Goal: Information Seeking & Learning: Check status

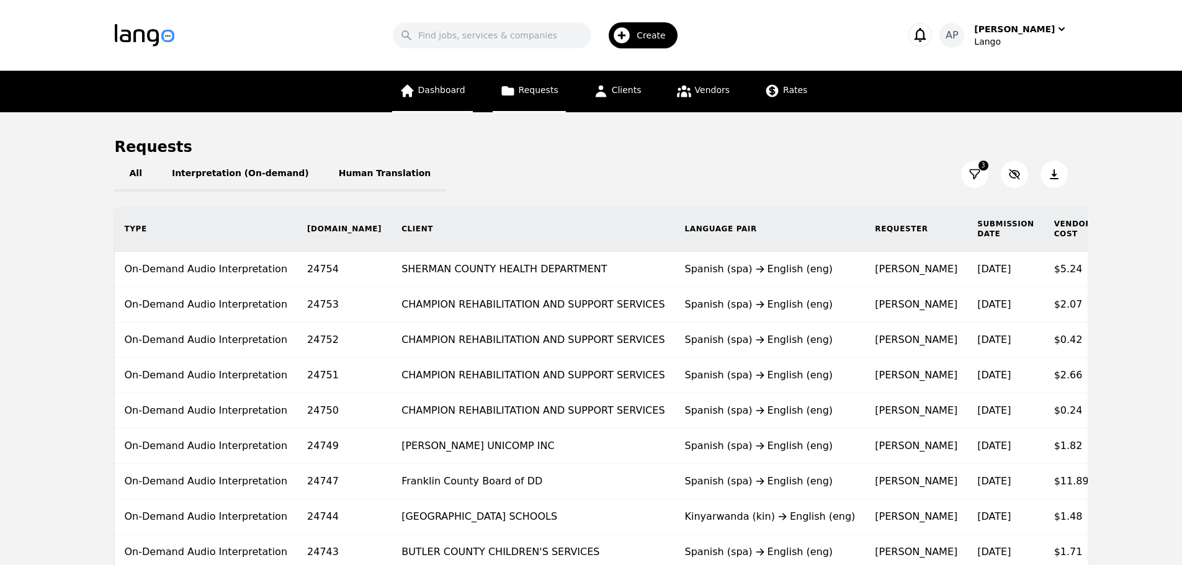
click at [447, 94] on span "Dashboard" at bounding box center [441, 90] width 47 height 10
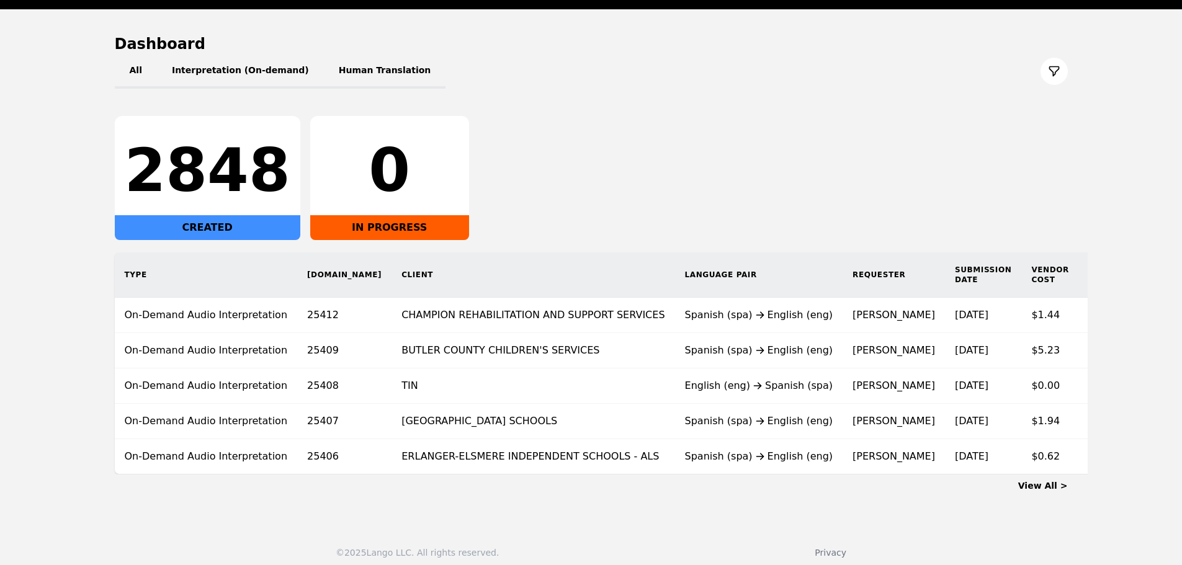
scroll to position [121, 0]
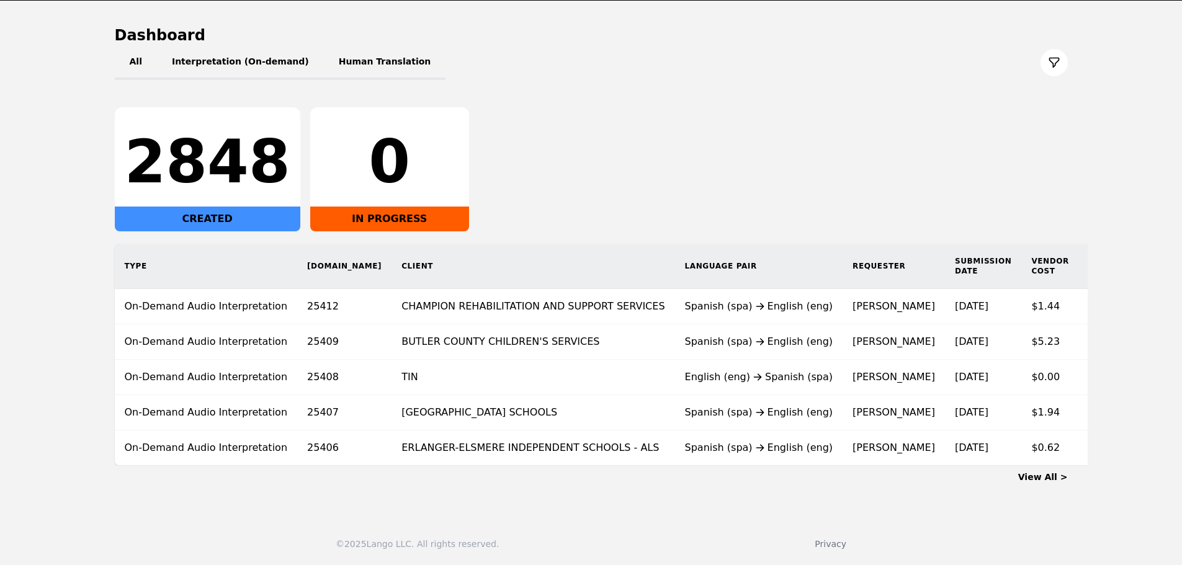
click at [179, 159] on div "2848" at bounding box center [208, 162] width 166 height 60
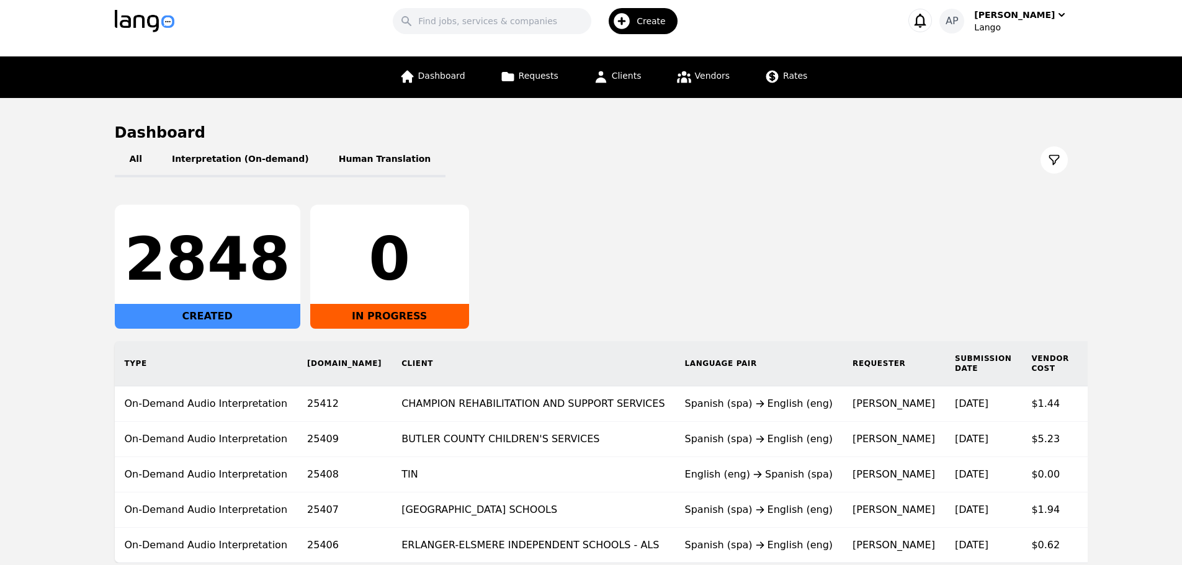
scroll to position [0, 0]
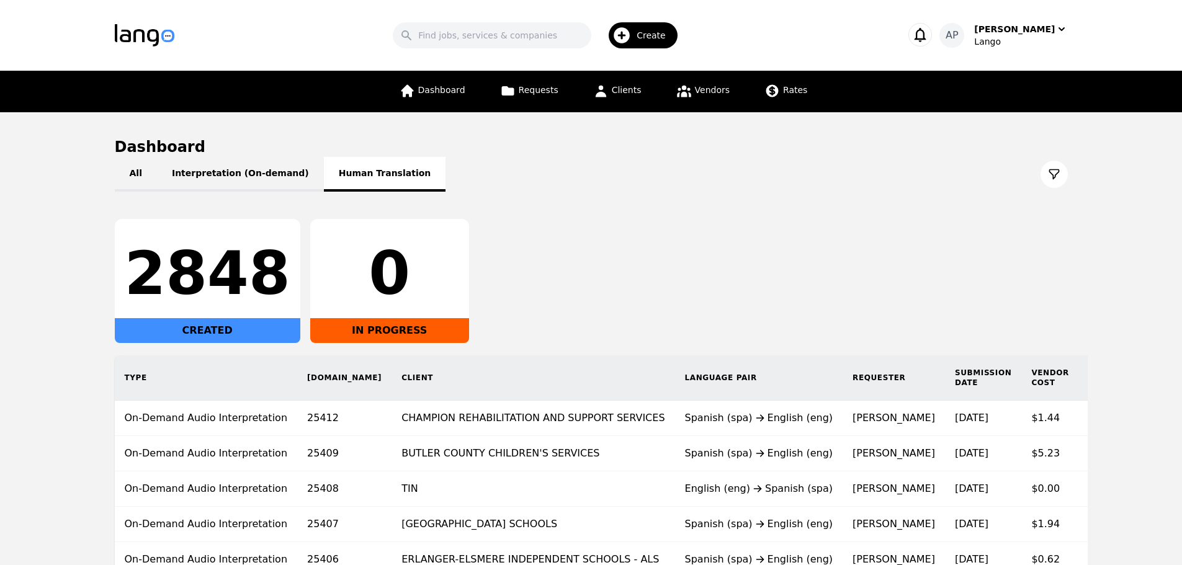
click at [399, 167] on button "Human Translation" at bounding box center [385, 174] width 122 height 35
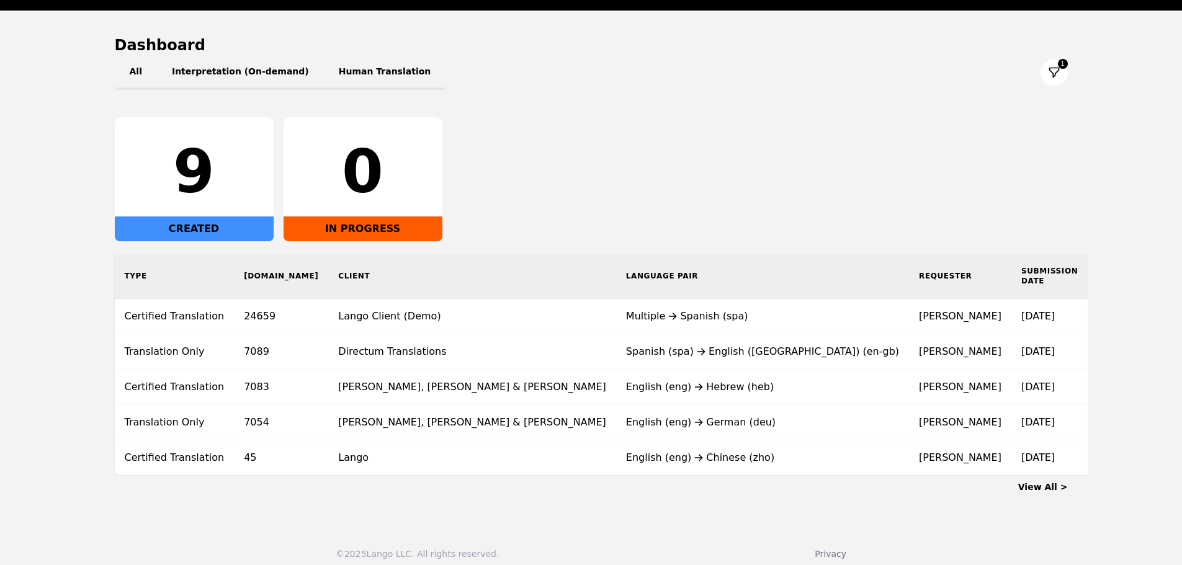
scroll to position [112, 0]
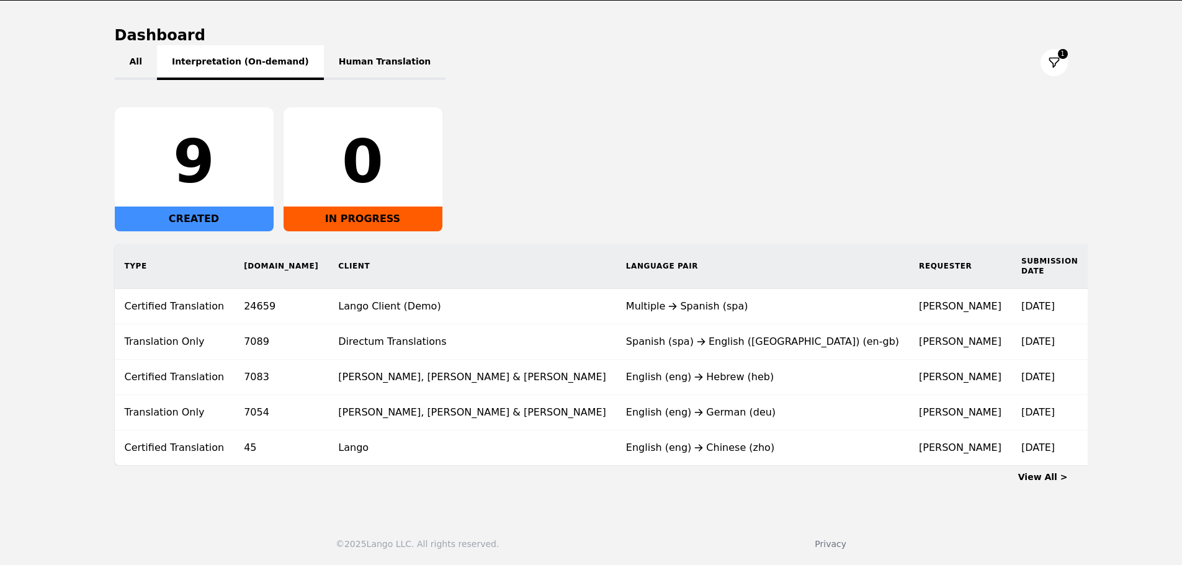
click at [241, 76] on button "Interpretation (On-demand)" at bounding box center [240, 62] width 167 height 35
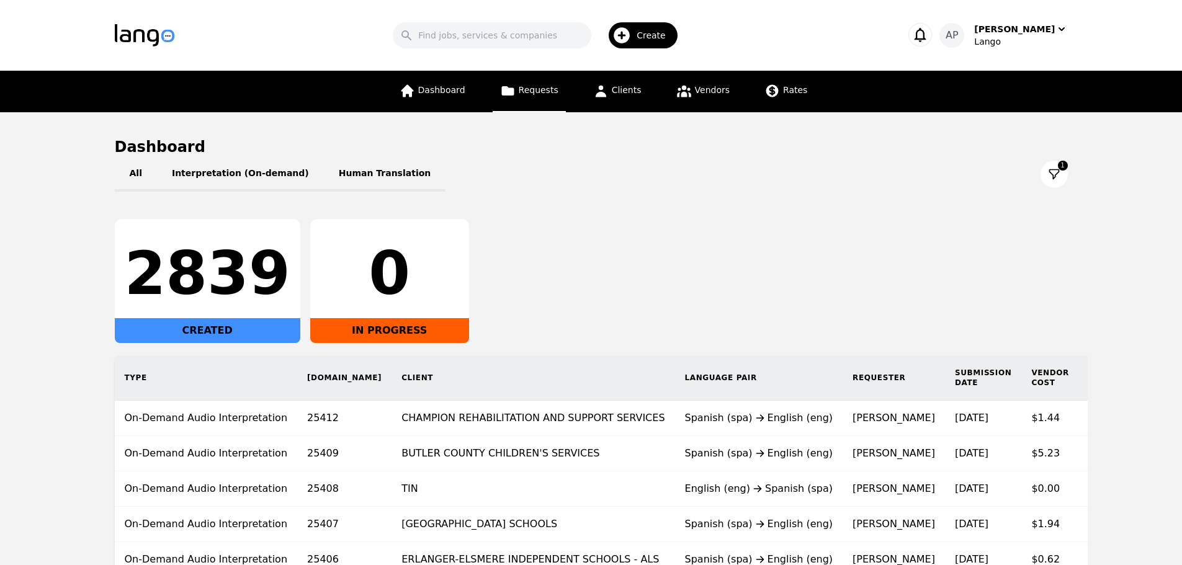
click at [522, 95] on link "Requests" at bounding box center [529, 92] width 73 height 42
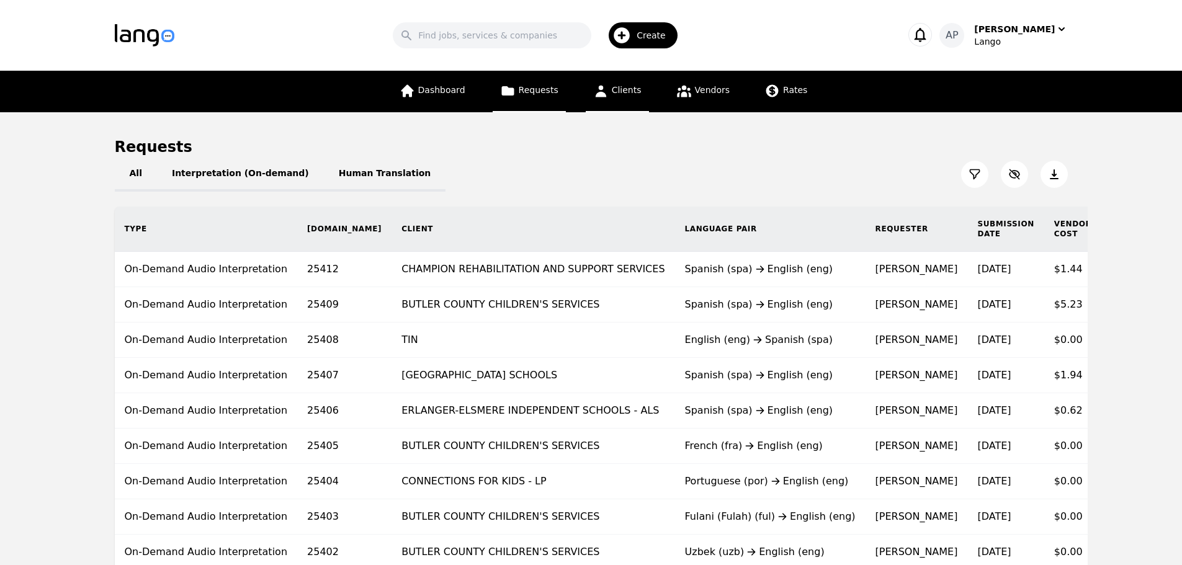
click at [629, 76] on link "Clients" at bounding box center [617, 92] width 63 height 42
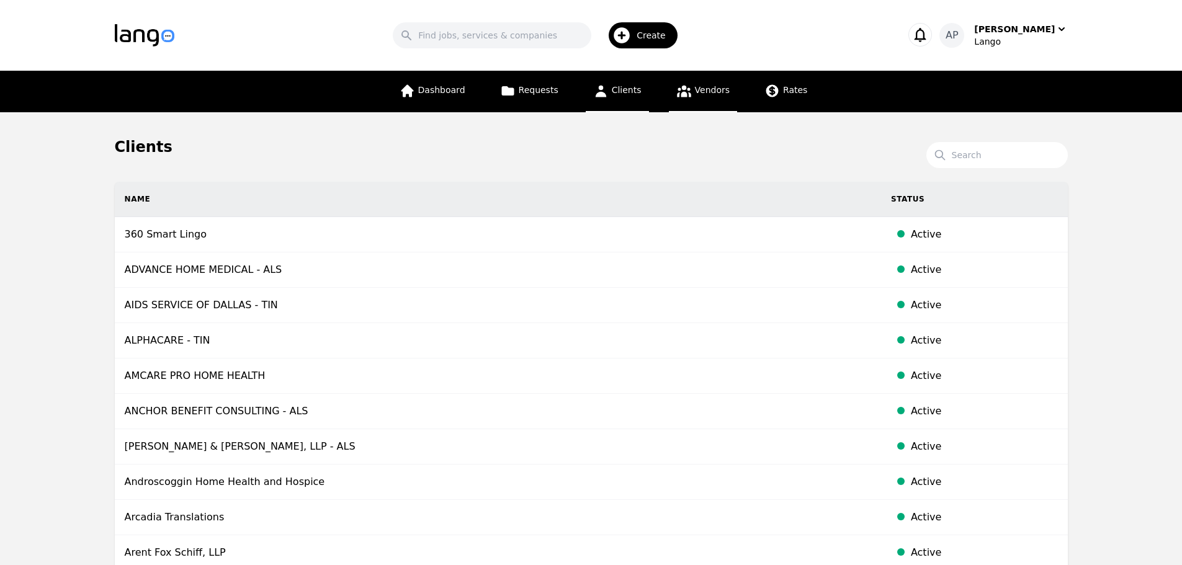
click at [728, 96] on link "Vendors" at bounding box center [703, 92] width 68 height 42
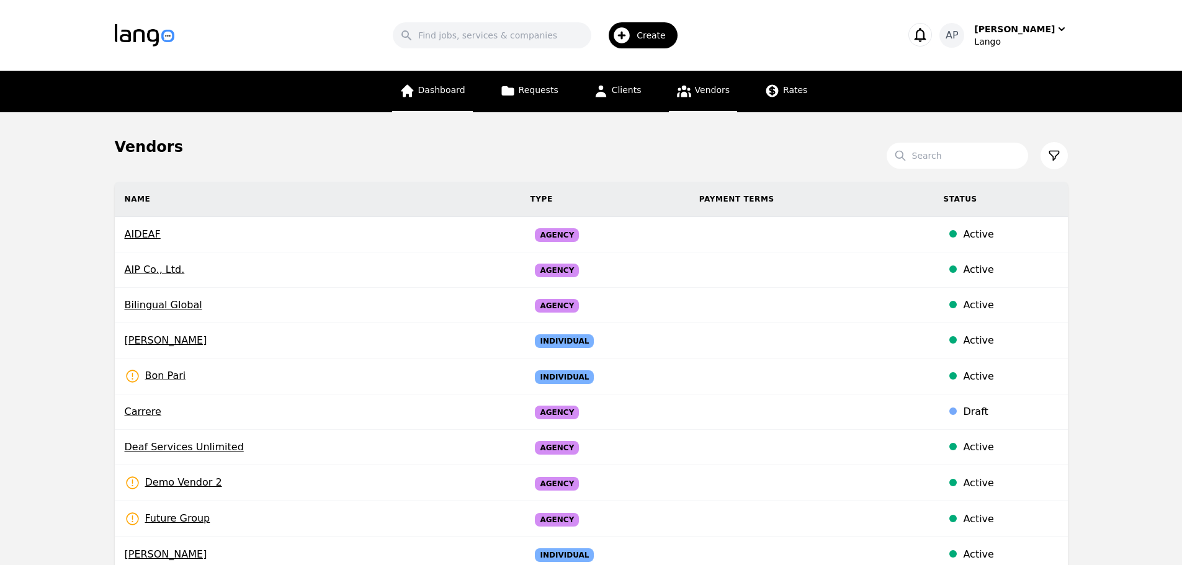
click at [445, 83] on link "Dashboard" at bounding box center [432, 92] width 81 height 42
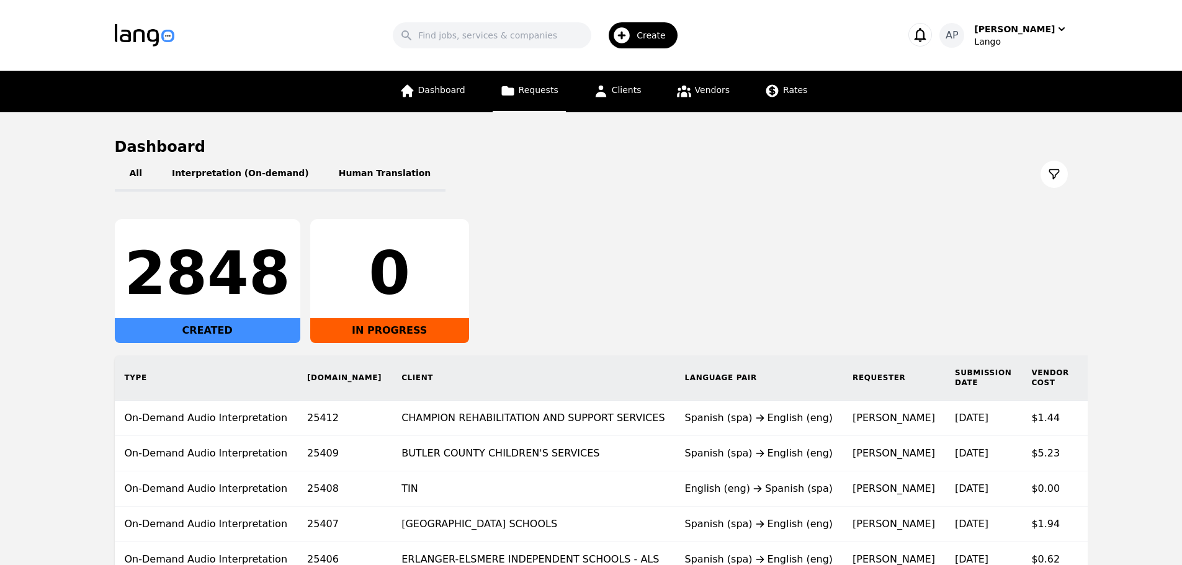
click at [527, 91] on span "Requests" at bounding box center [539, 90] width 40 height 10
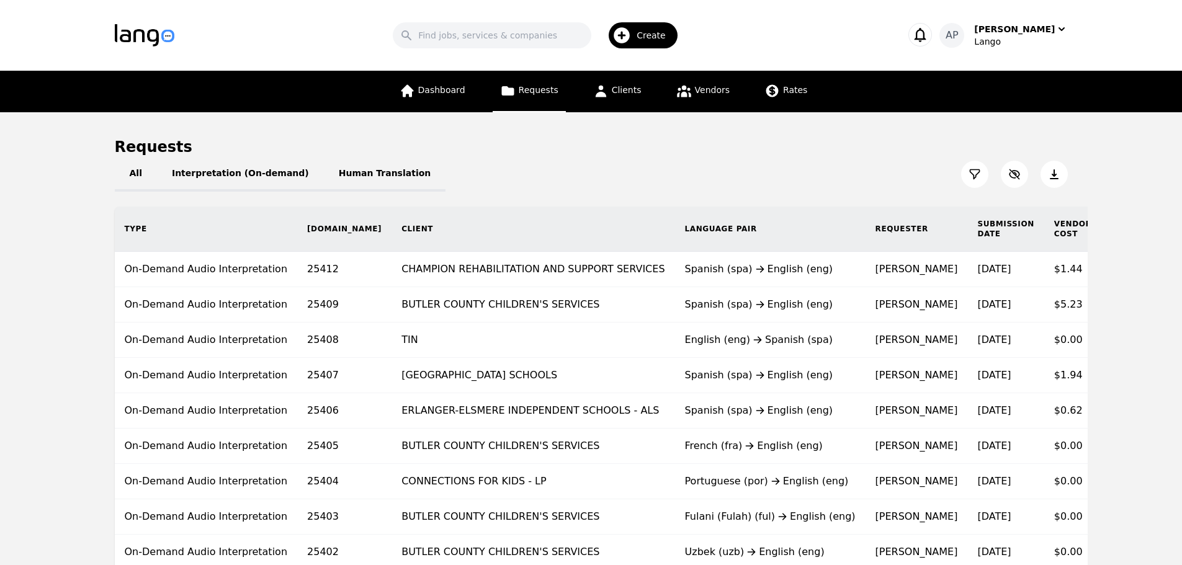
click at [972, 174] on icon at bounding box center [974, 174] width 9 height 9
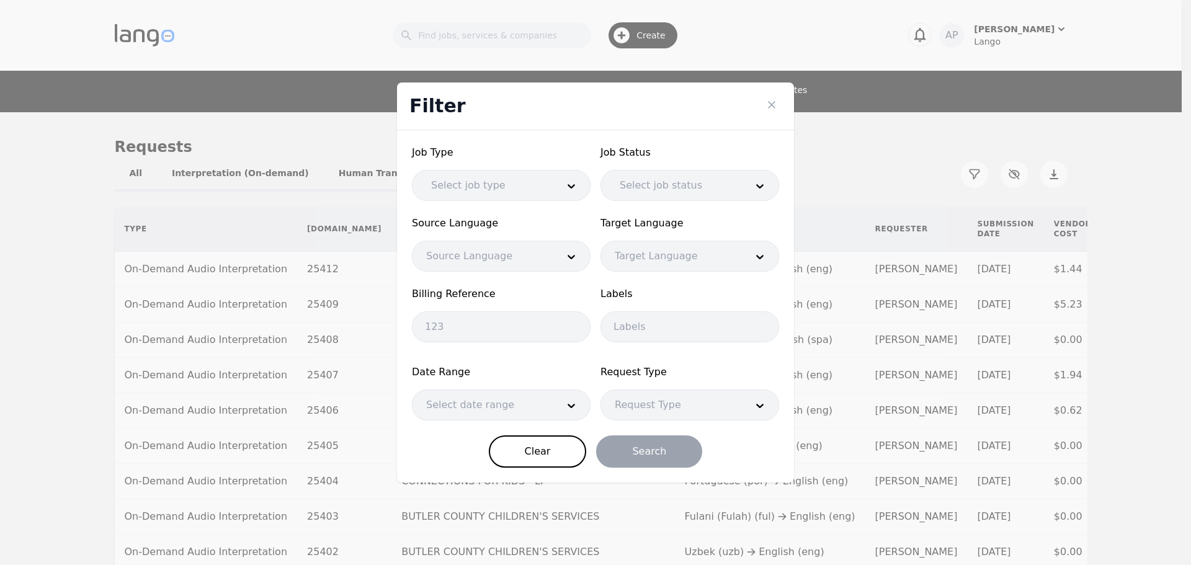
click at [446, 182] on div at bounding box center [484, 186] width 135 height 30
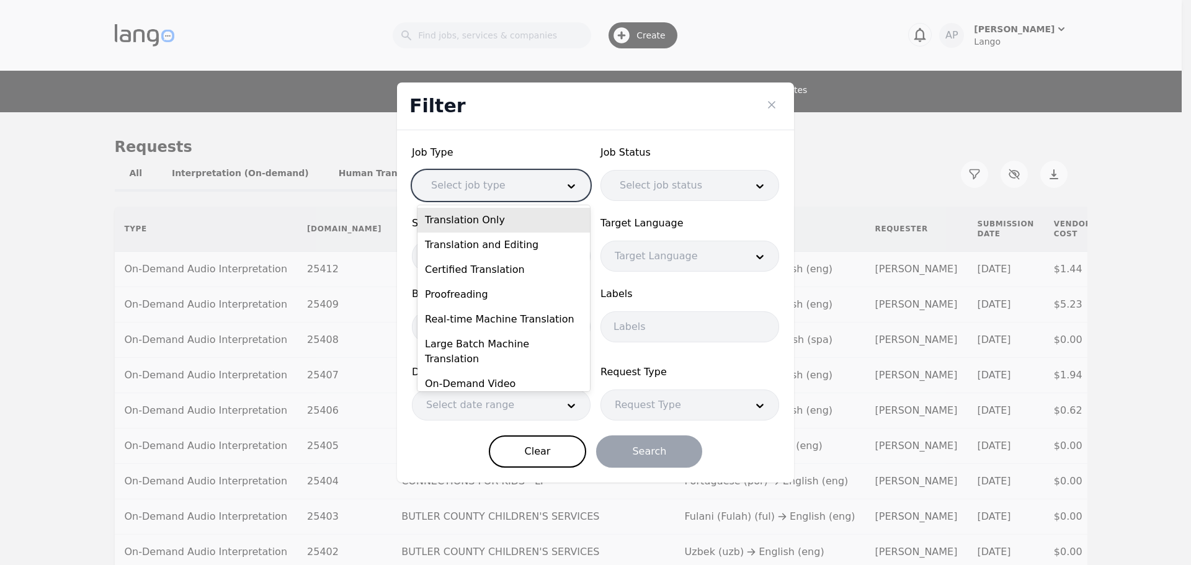
click at [444, 182] on div at bounding box center [484, 186] width 135 height 30
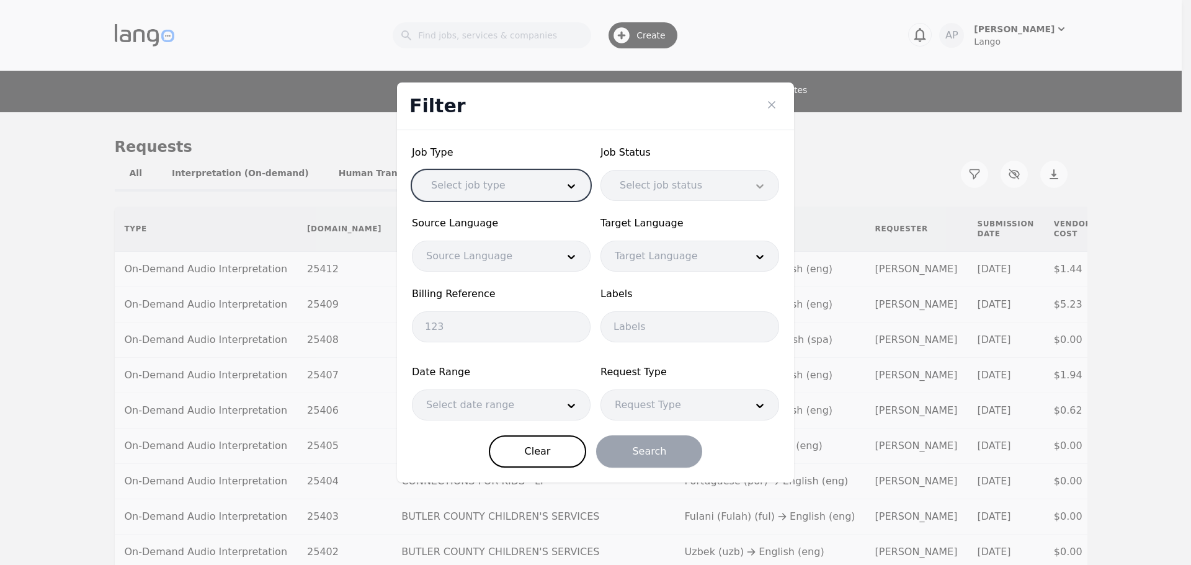
click at [759, 182] on icon at bounding box center [760, 186] width 12 height 12
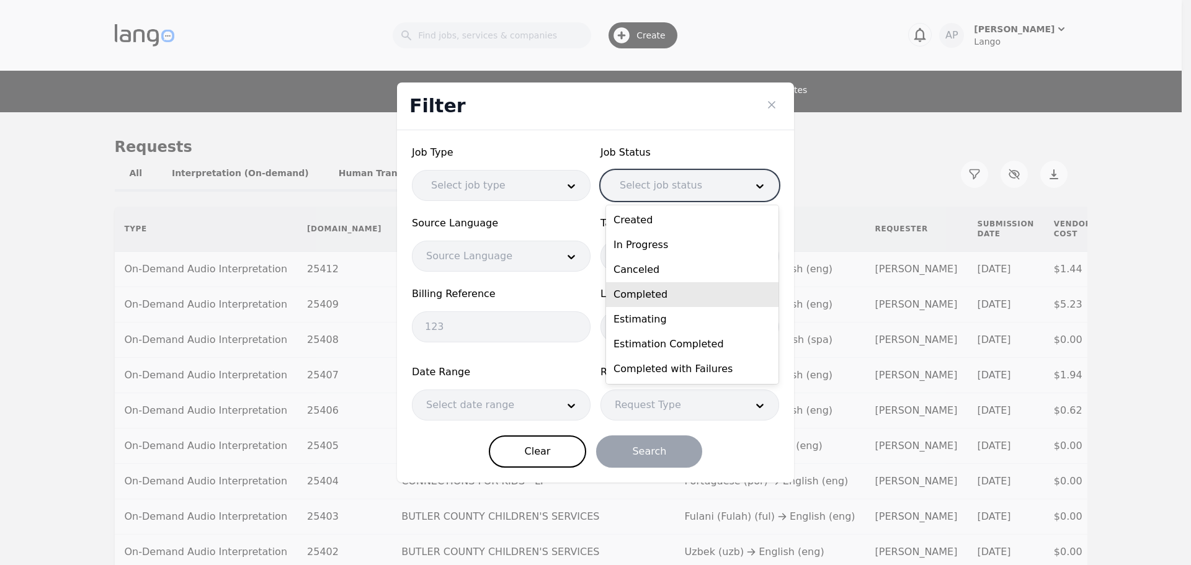
click at [709, 290] on div "Completed" at bounding box center [692, 294] width 172 height 25
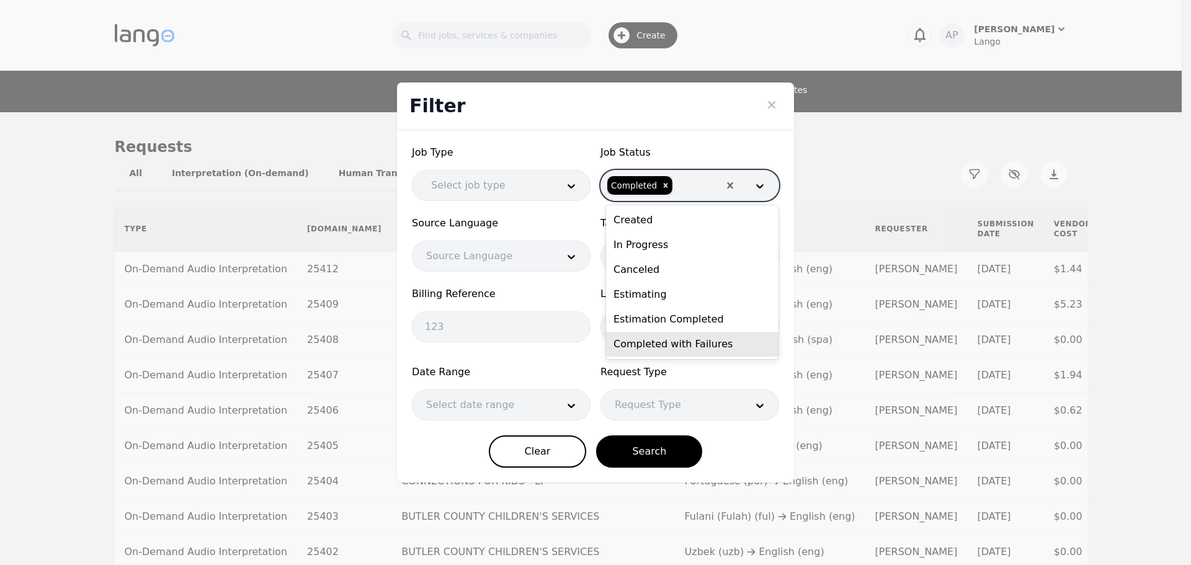
click at [564, 303] on div "Billing Reference" at bounding box center [501, 299] width 179 height 25
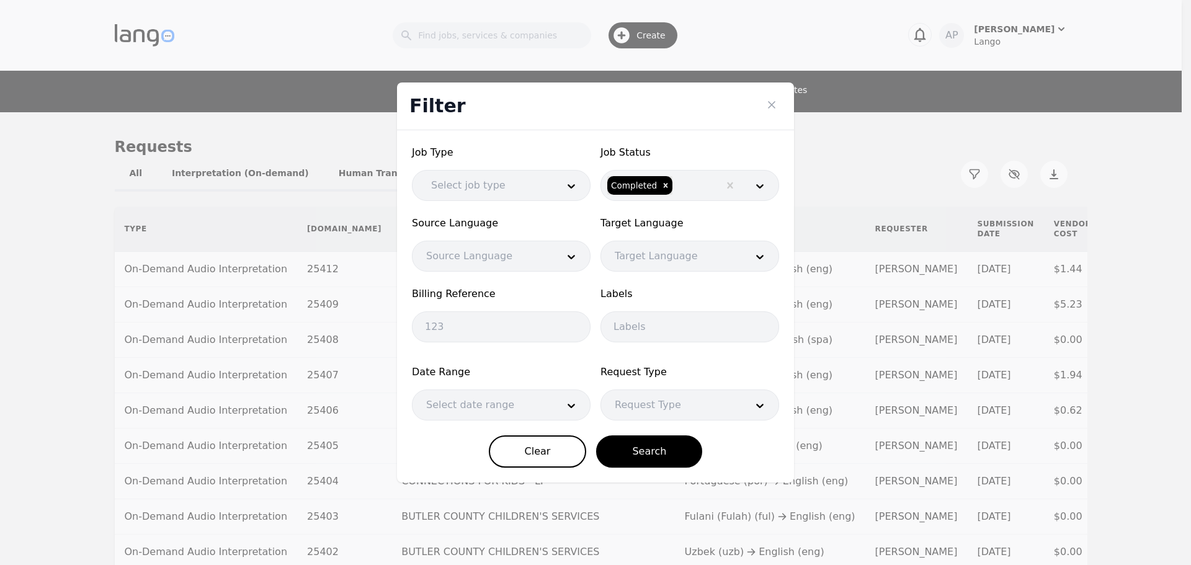
click at [498, 406] on div at bounding box center [483, 405] width 140 height 30
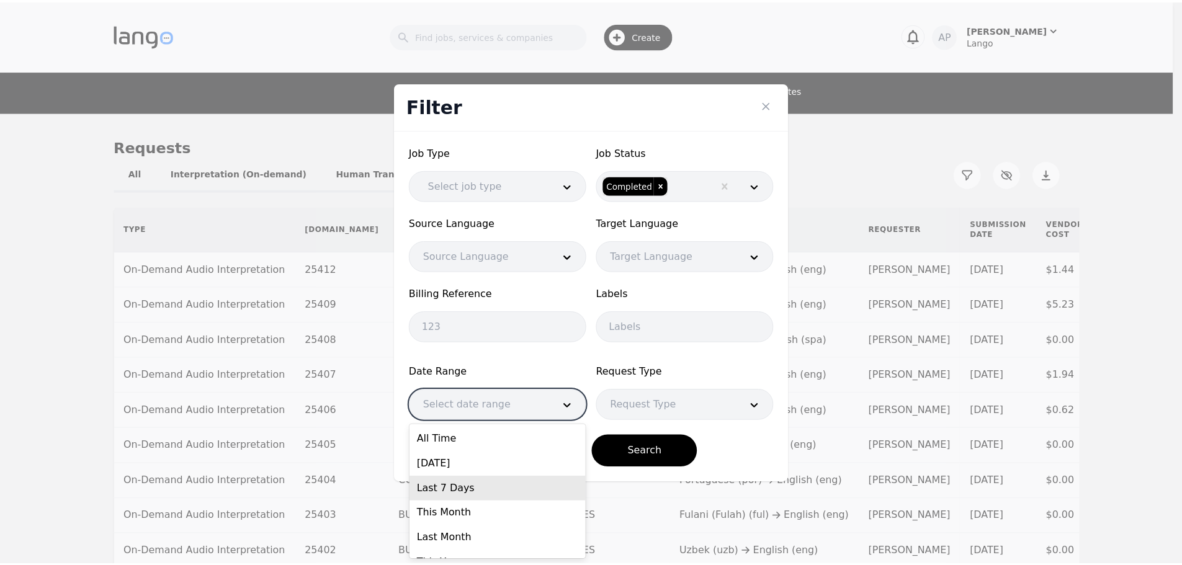
scroll to position [43, 0]
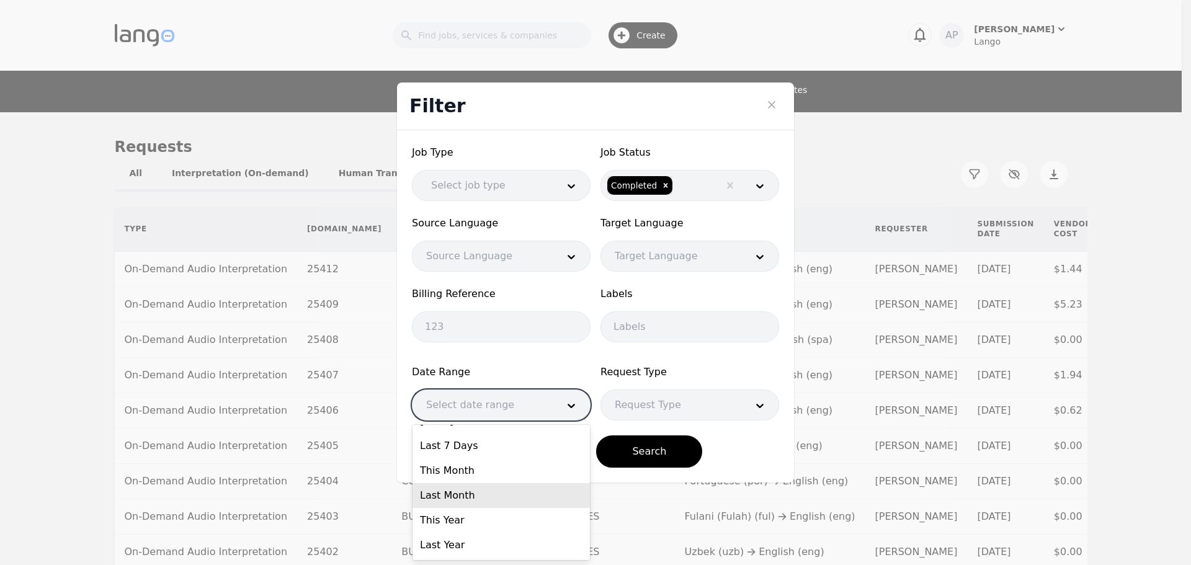
click at [477, 490] on div "Last Month" at bounding box center [501, 495] width 177 height 25
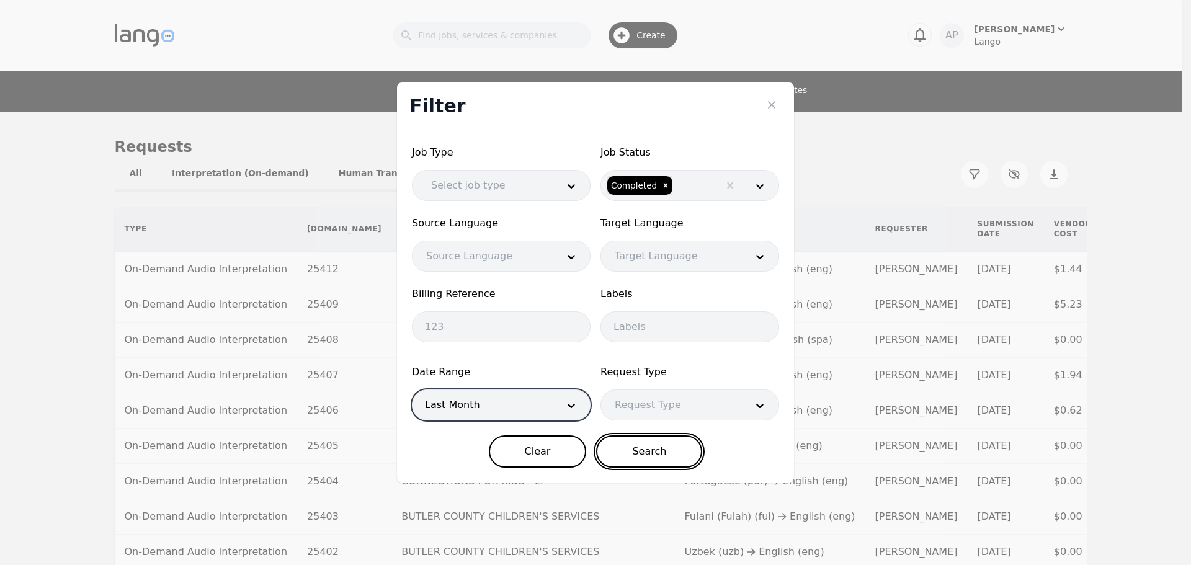
click at [665, 448] on button "Search" at bounding box center [649, 451] width 106 height 32
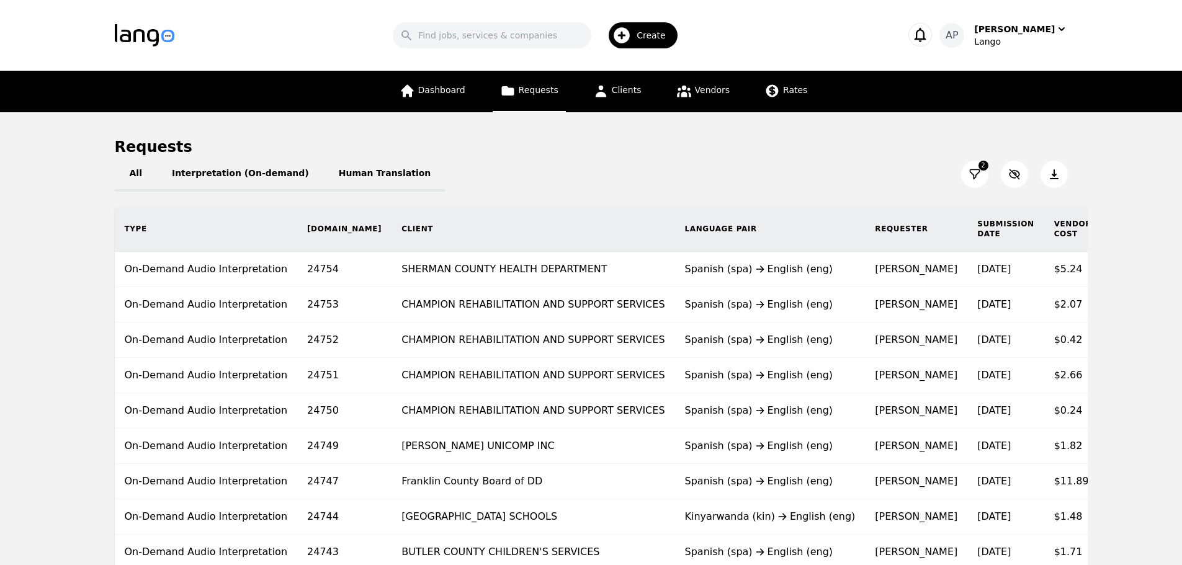
click at [968, 178] on icon at bounding box center [974, 174] width 12 height 12
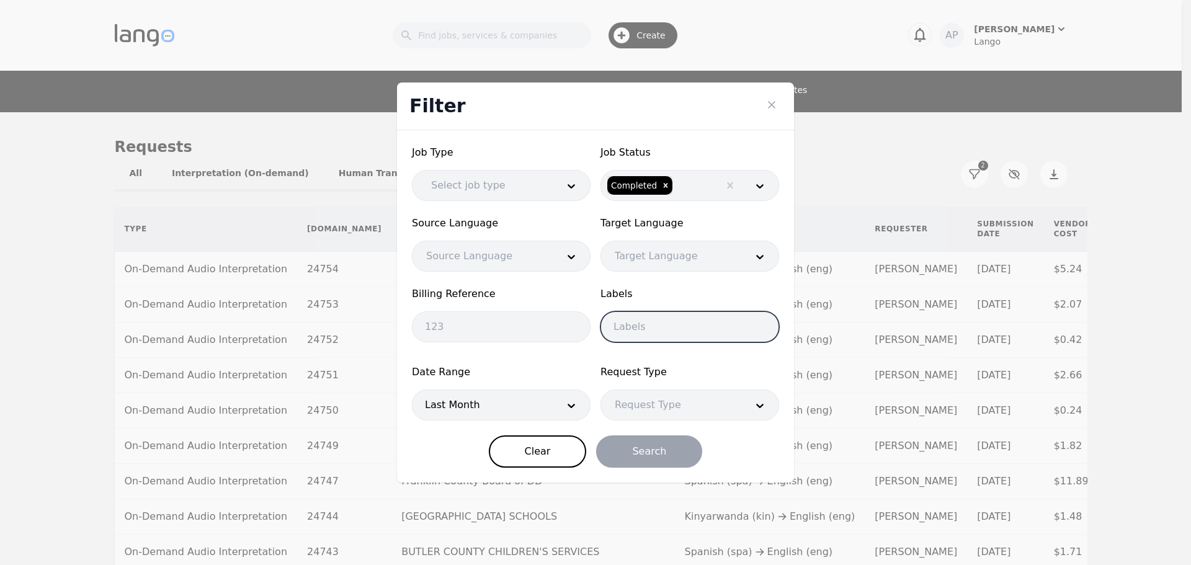
click at [635, 333] on input "text" at bounding box center [689, 326] width 179 height 31
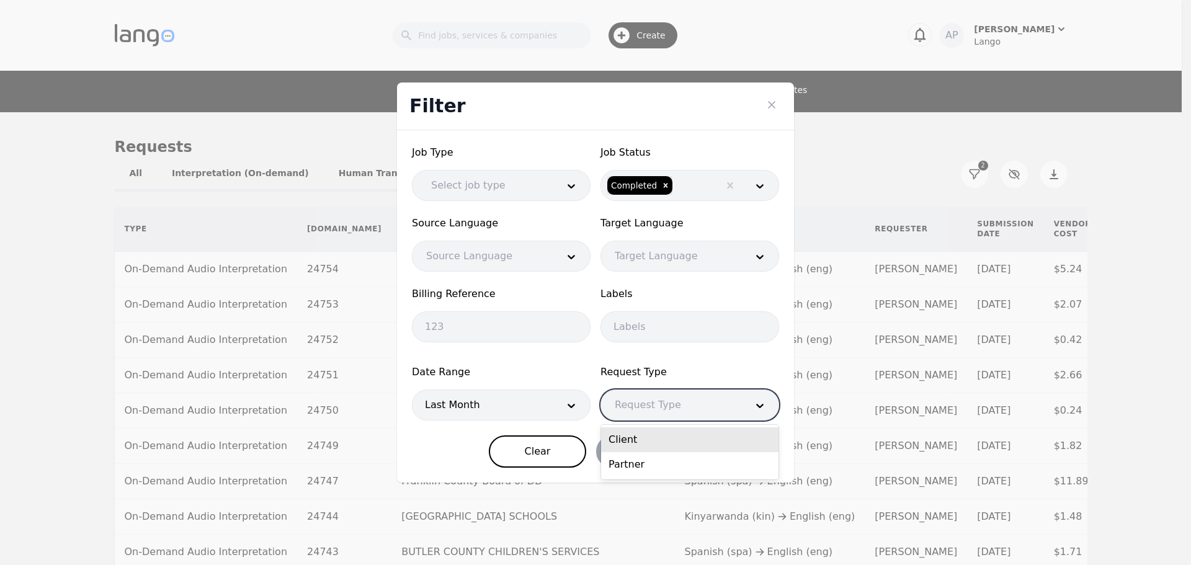
click at [712, 407] on div at bounding box center [671, 405] width 140 height 30
click at [692, 411] on div at bounding box center [671, 405] width 140 height 30
click at [695, 437] on div "Client" at bounding box center [689, 439] width 177 height 25
click at [630, 450] on button "Search" at bounding box center [649, 451] width 106 height 32
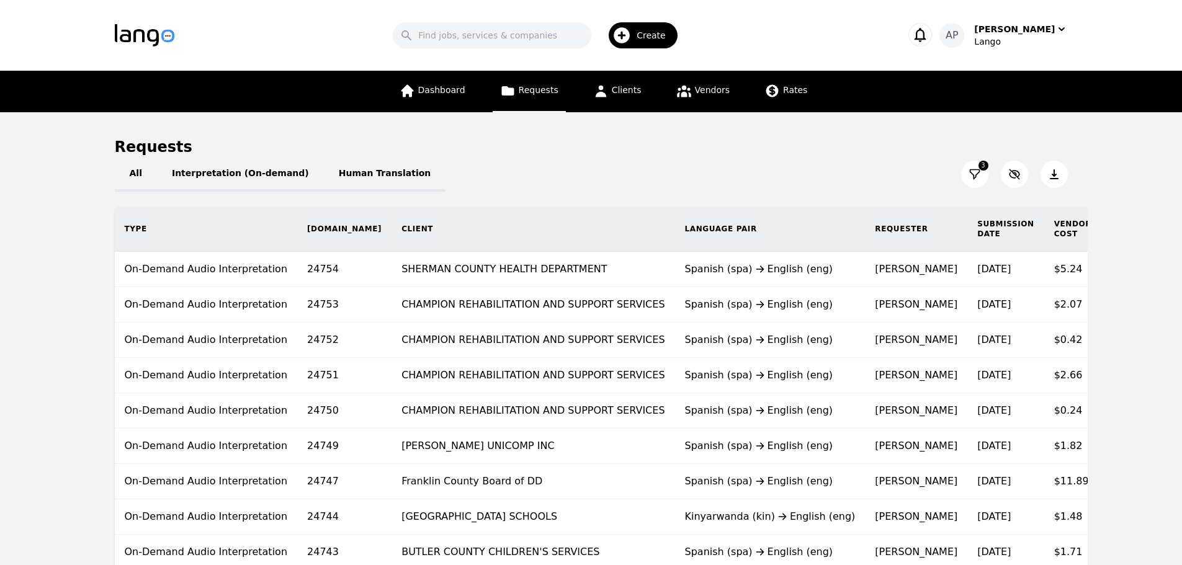
click at [974, 174] on icon at bounding box center [974, 174] width 12 height 12
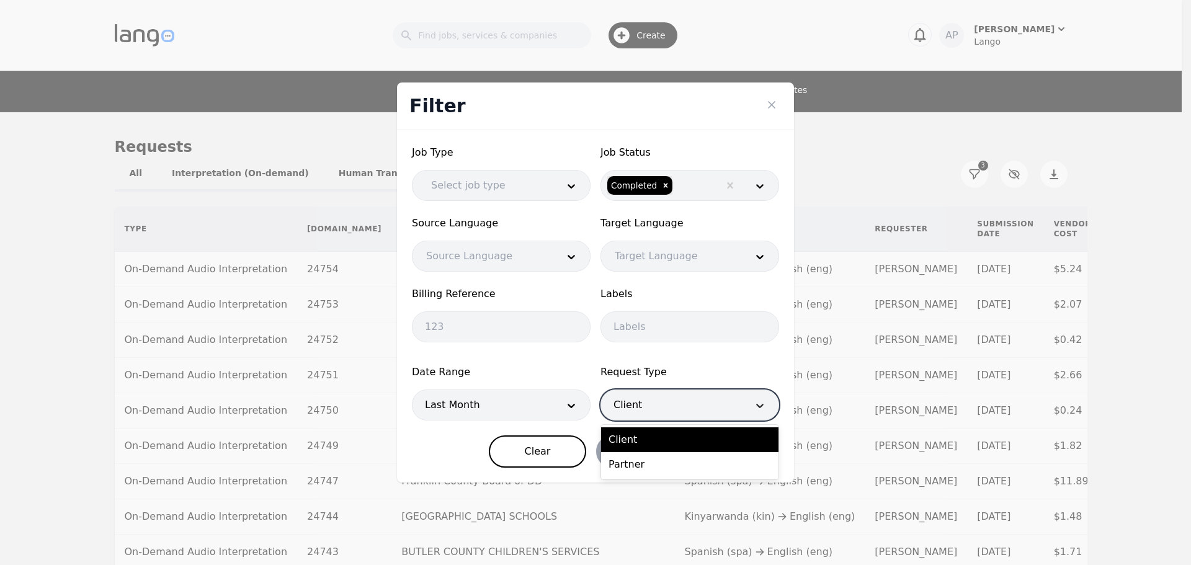
click at [748, 403] on div at bounding box center [759, 405] width 37 height 30
click at [549, 453] on button "Clear" at bounding box center [538, 451] width 98 height 32
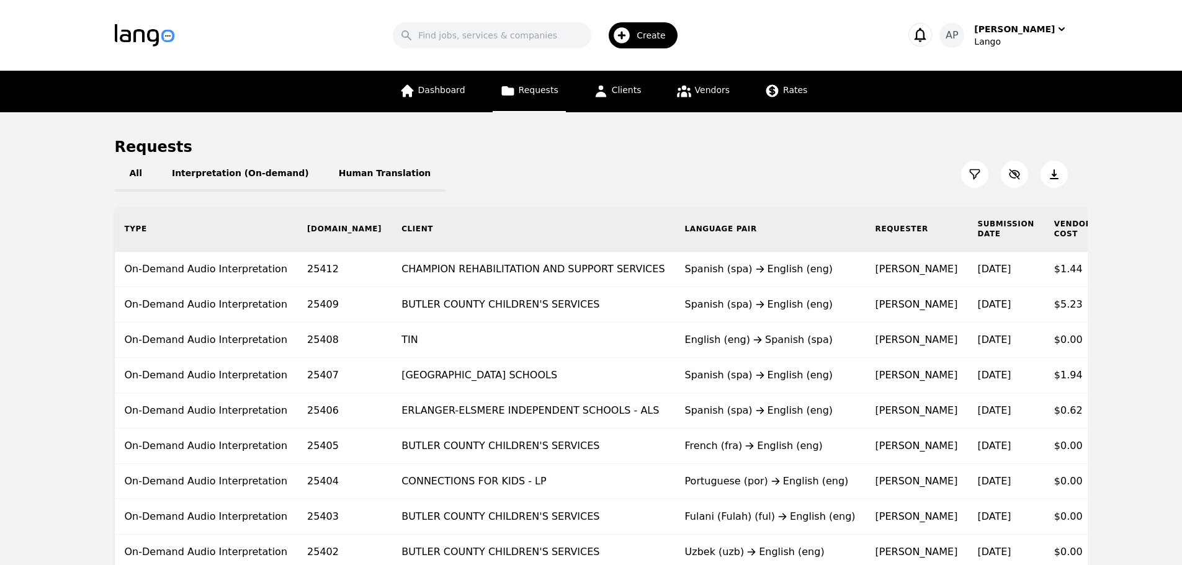
click at [970, 181] on button at bounding box center [974, 174] width 27 height 27
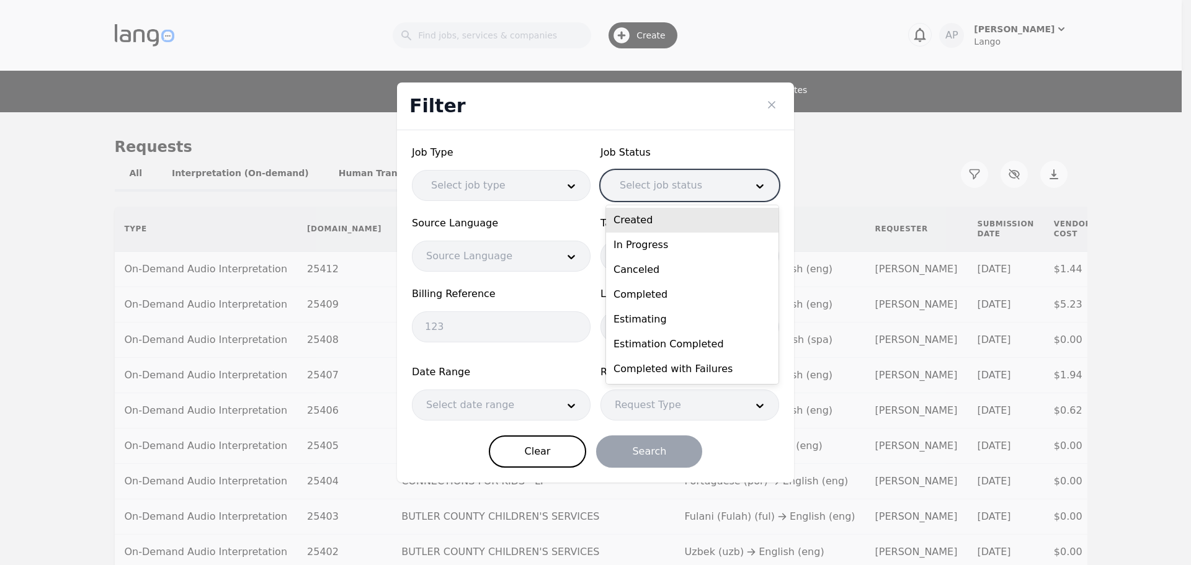
click at [698, 181] on div at bounding box center [673, 186] width 135 height 30
click at [666, 298] on div "Completed" at bounding box center [692, 294] width 172 height 25
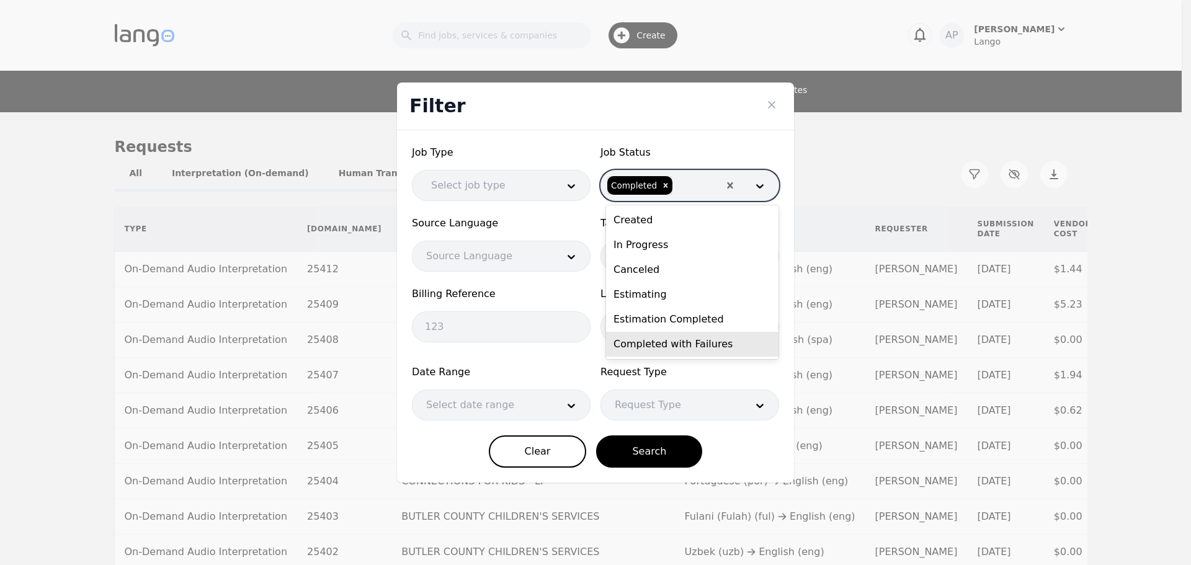
click at [476, 410] on div at bounding box center [483, 405] width 140 height 30
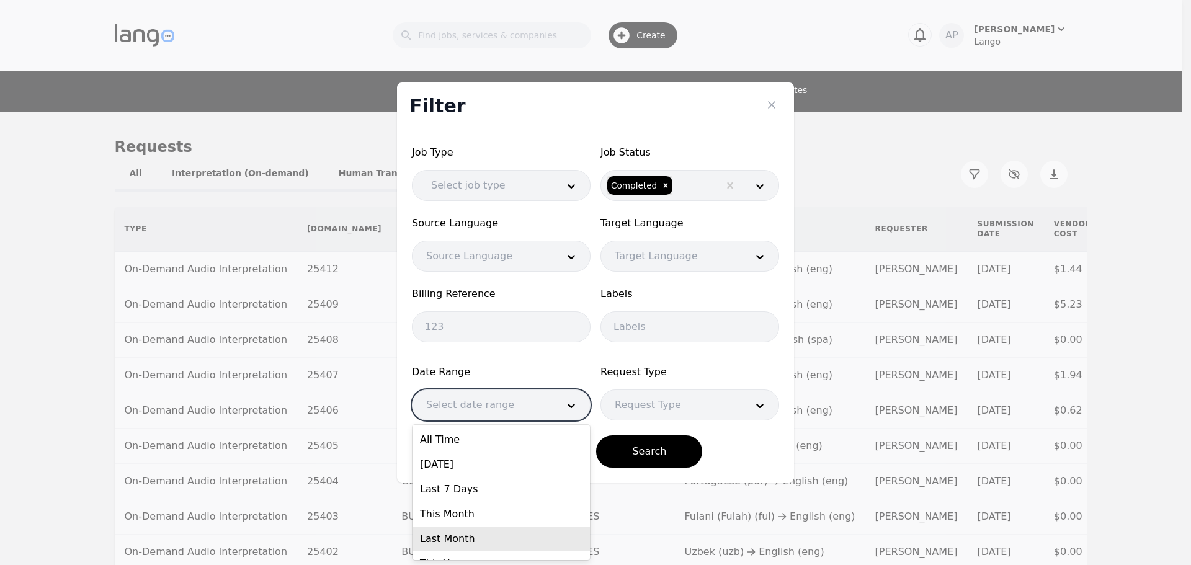
click at [489, 532] on div "Last Month" at bounding box center [501, 539] width 177 height 25
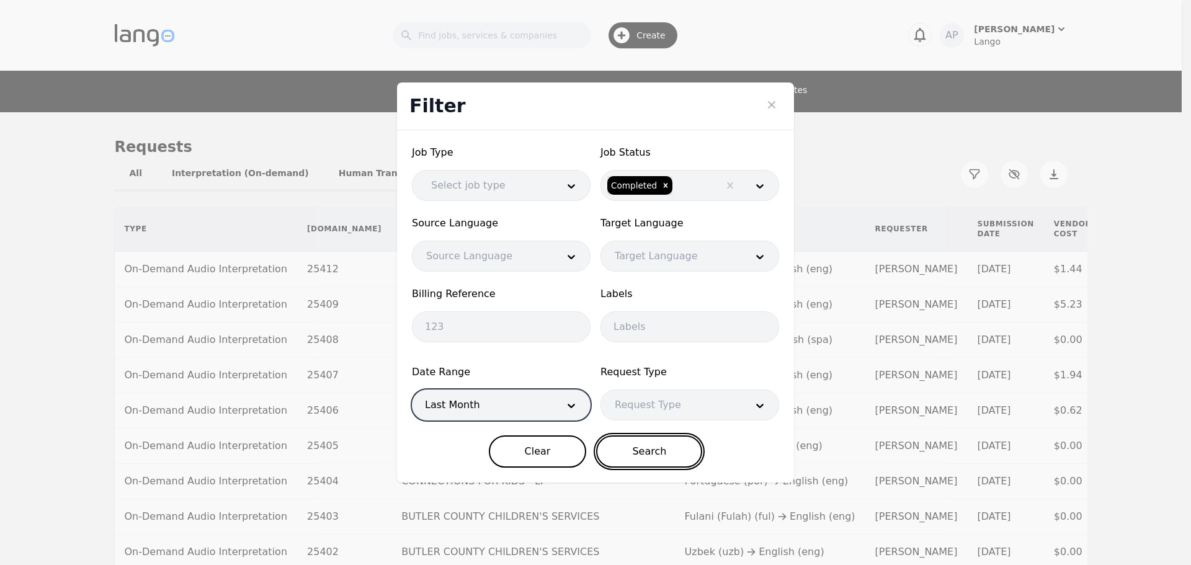
click at [628, 457] on button "Search" at bounding box center [649, 451] width 106 height 32
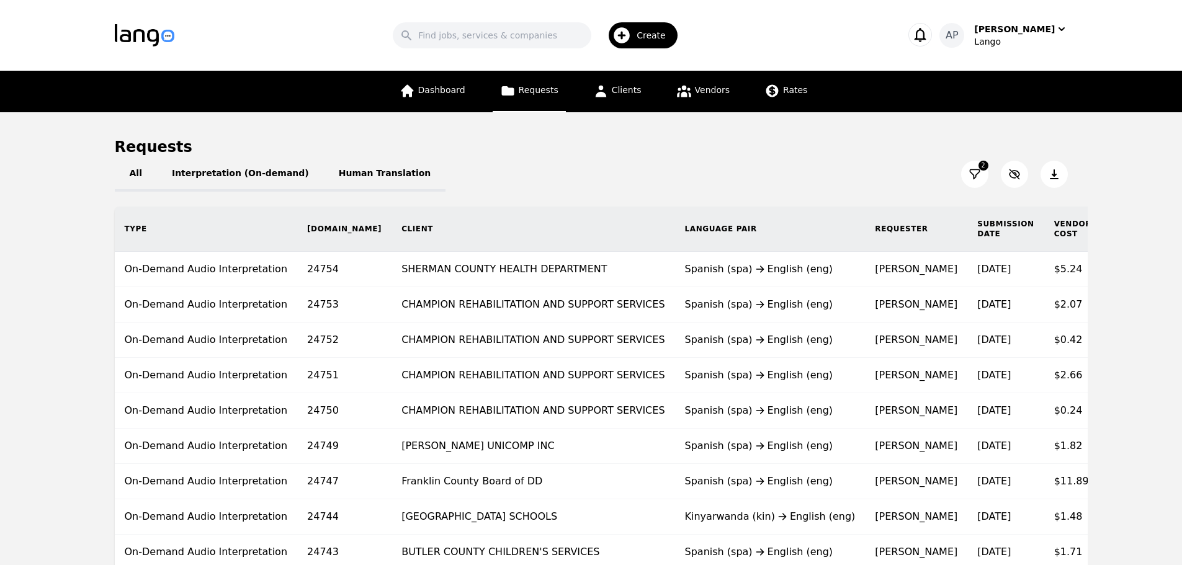
click at [1046, 166] on button at bounding box center [1053, 174] width 27 height 27
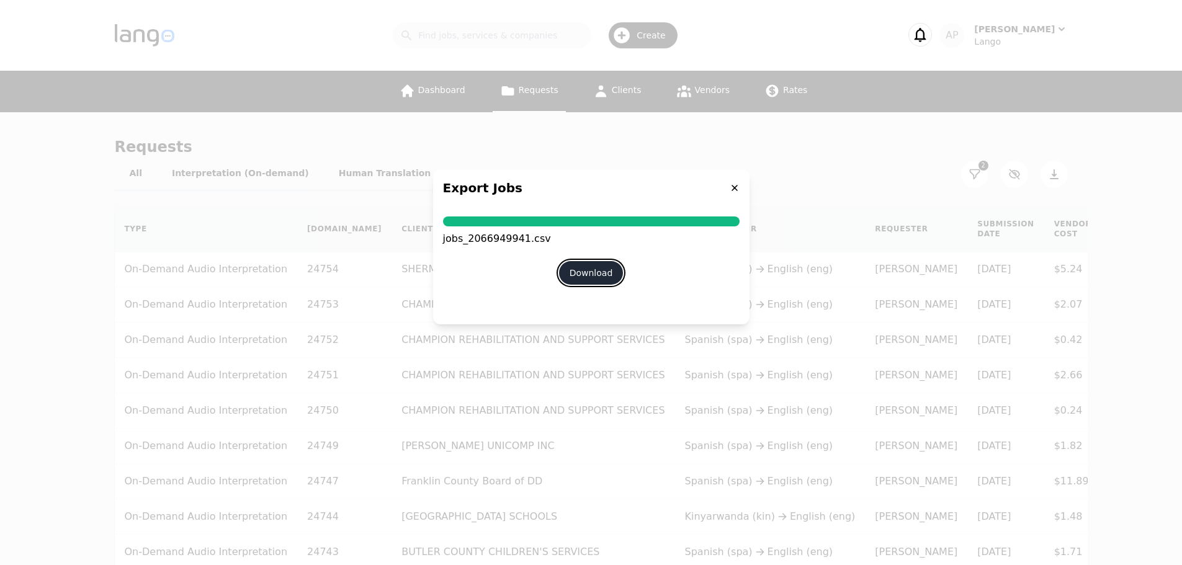
click at [599, 274] on button "Download" at bounding box center [591, 273] width 65 height 24
drag, startPoint x: 731, startPoint y: 189, endPoint x: 731, endPoint y: 6, distance: 183.0
click at [731, 188] on icon at bounding box center [735, 188] width 10 height 10
